Goal: Navigation & Orientation: Find specific page/section

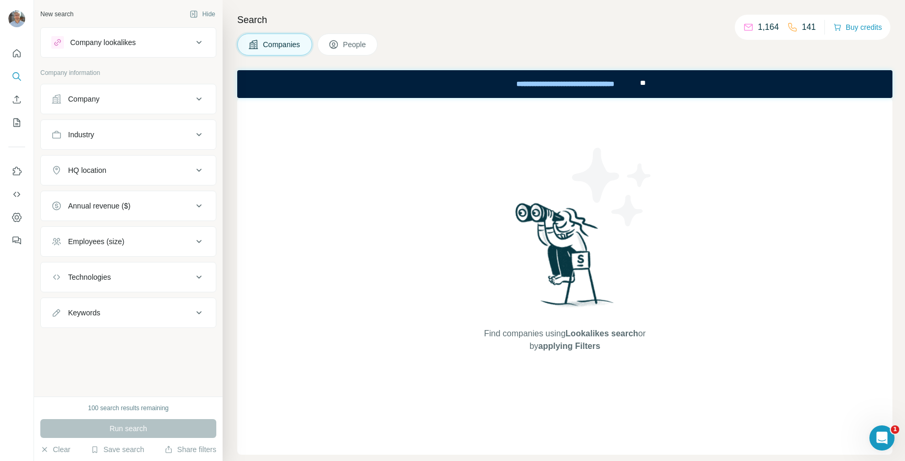
click at [363, 51] on button "People" at bounding box center [347, 45] width 61 height 22
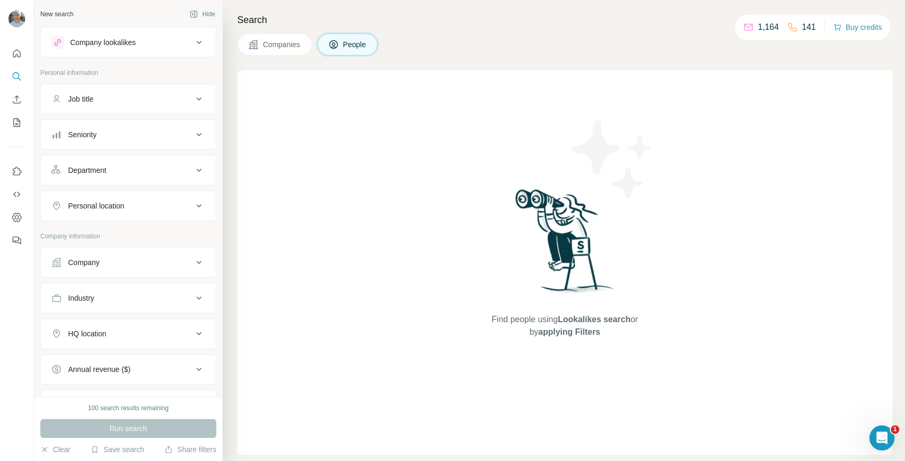
click at [293, 43] on span "Companies" at bounding box center [282, 44] width 38 height 10
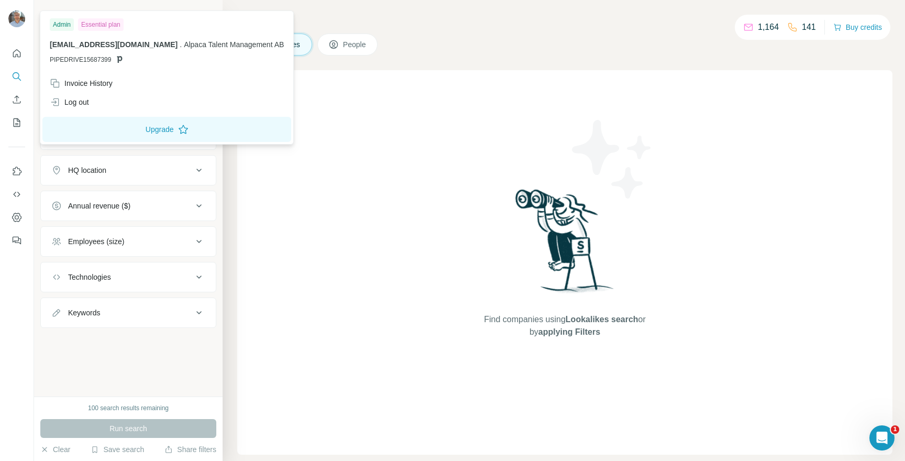
click at [16, 16] on img at bounding box center [16, 18] width 17 height 17
click at [18, 225] on button "Dashboard" at bounding box center [16, 217] width 17 height 19
click at [12, 15] on img at bounding box center [16, 18] width 17 height 17
click at [17, 16] on img at bounding box center [16, 18] width 17 height 17
click at [143, 131] on button "Upgrade" at bounding box center [166, 129] width 249 height 25
